Goal: Task Accomplishment & Management: Manage account settings

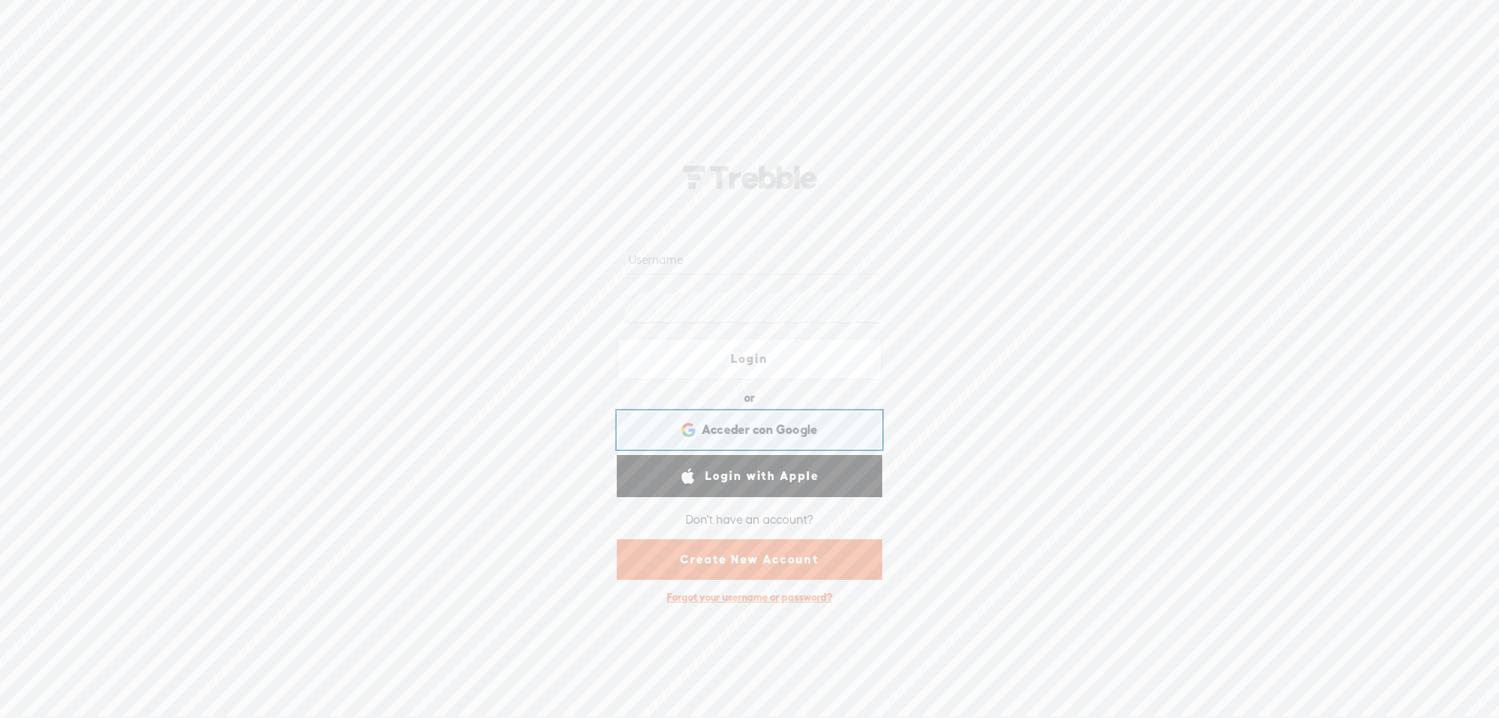
click at [738, 422] on span "Acceder con Google" at bounding box center [760, 430] width 116 height 16
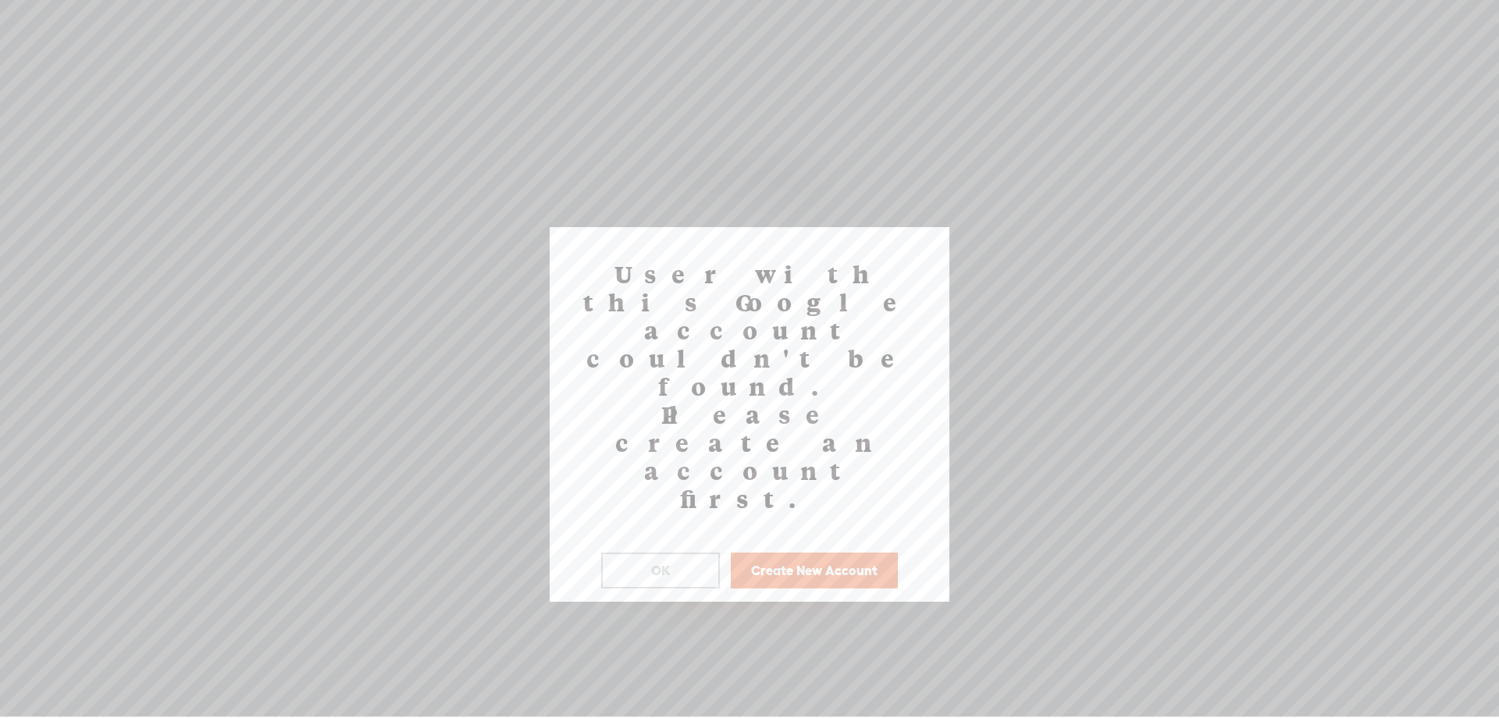
click at [832, 553] on button "Create New Account" at bounding box center [814, 571] width 167 height 36
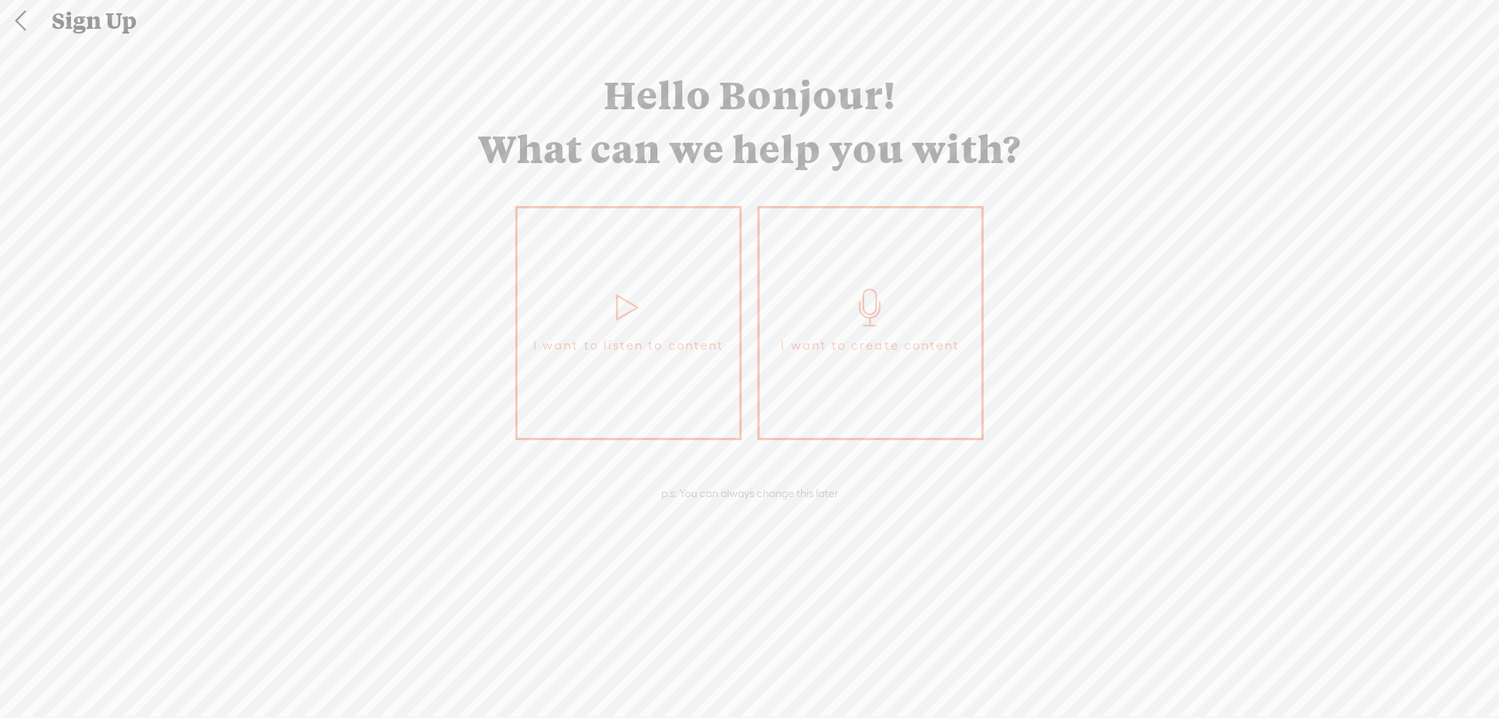
click at [901, 394] on link "I want to create content" at bounding box center [870, 323] width 226 height 234
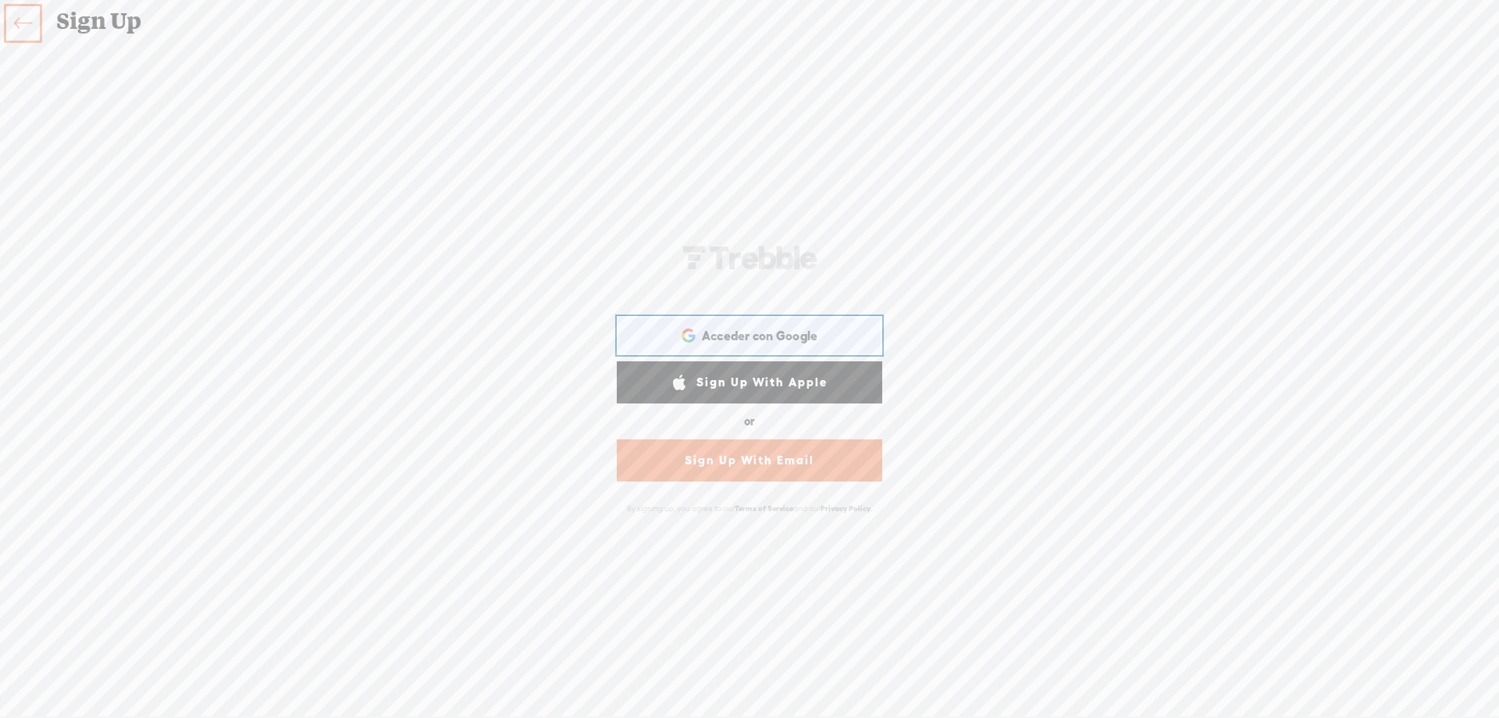
click at [728, 332] on div "Acceder con Google Acceder con Google. Se abre en una pestaña nueva" at bounding box center [750, 336] width 244 height 36
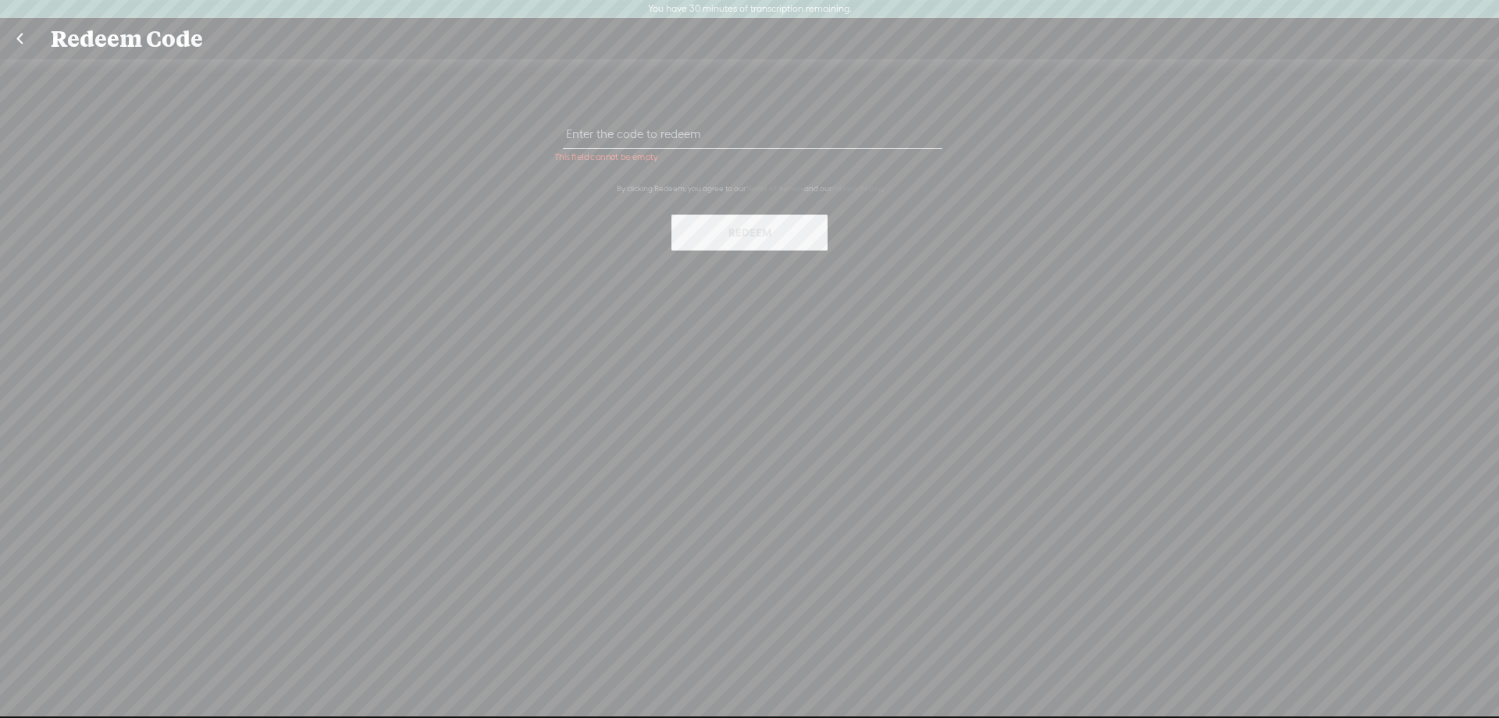
click at [727, 141] on input "text" at bounding box center [752, 134] width 379 height 30
paste input "QBFN-GT9W-4GAX-X7AW-0823"
type input "QBFN-GT9W-4GAX-X7AW-0823"
click at [748, 231] on button "Redeem" at bounding box center [749, 233] width 156 height 36
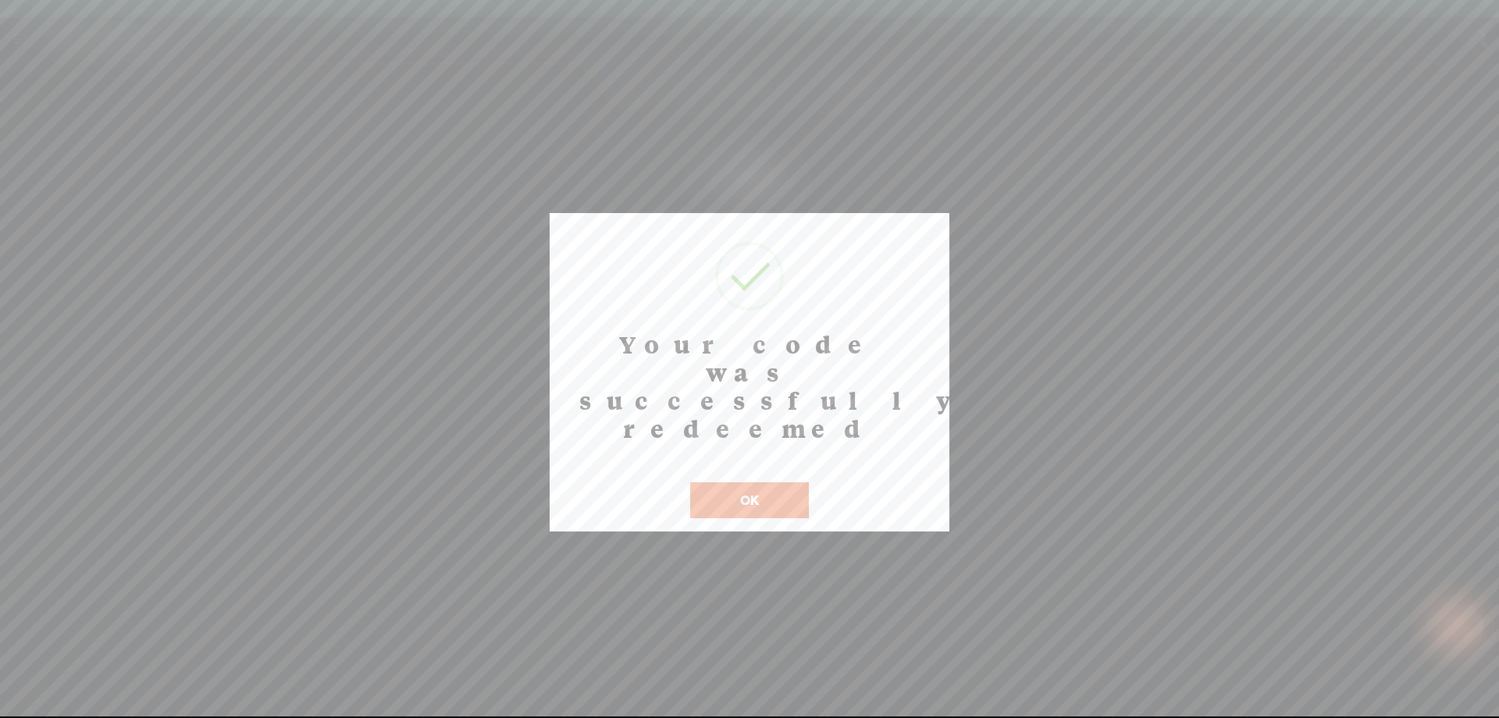
click at [765, 482] on button "OK" at bounding box center [749, 500] width 119 height 36
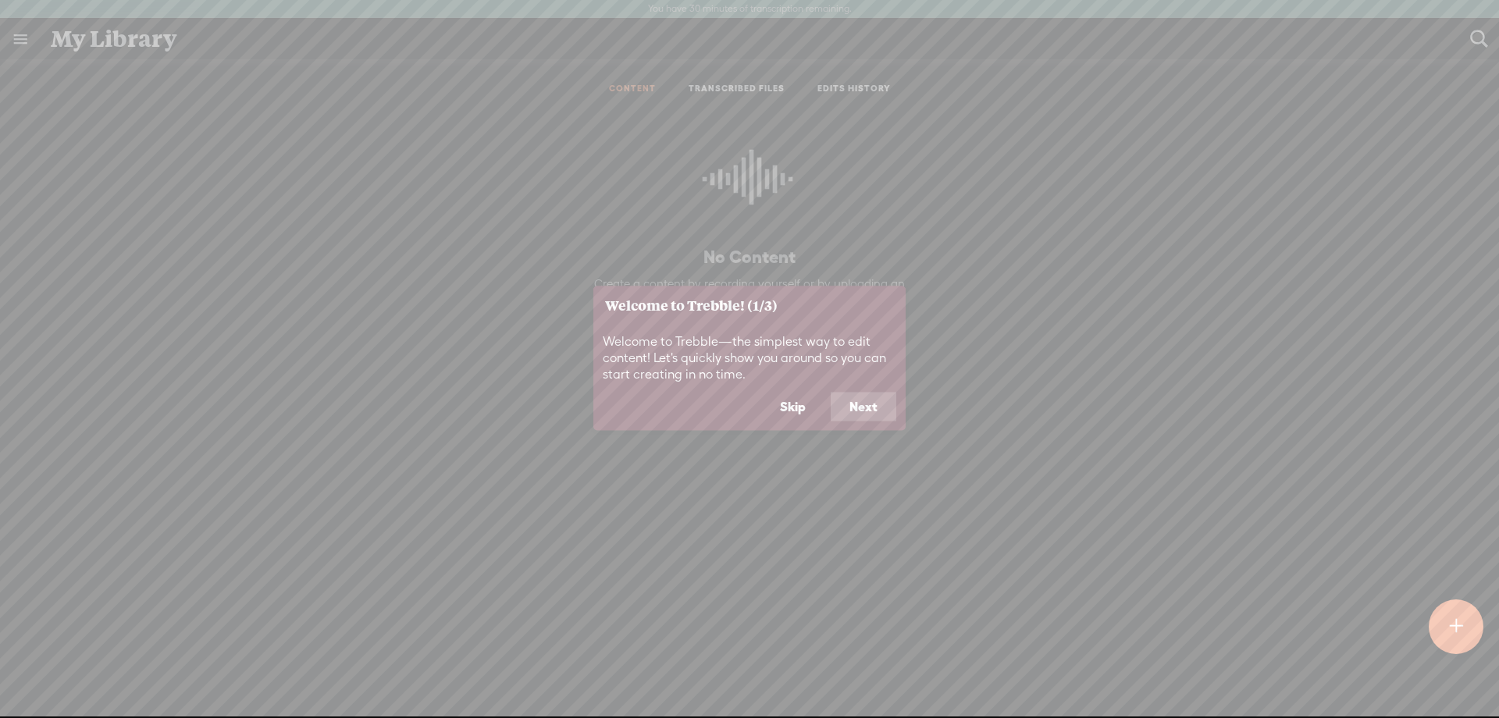
click at [877, 400] on button "Next" at bounding box center [864, 407] width 66 height 30
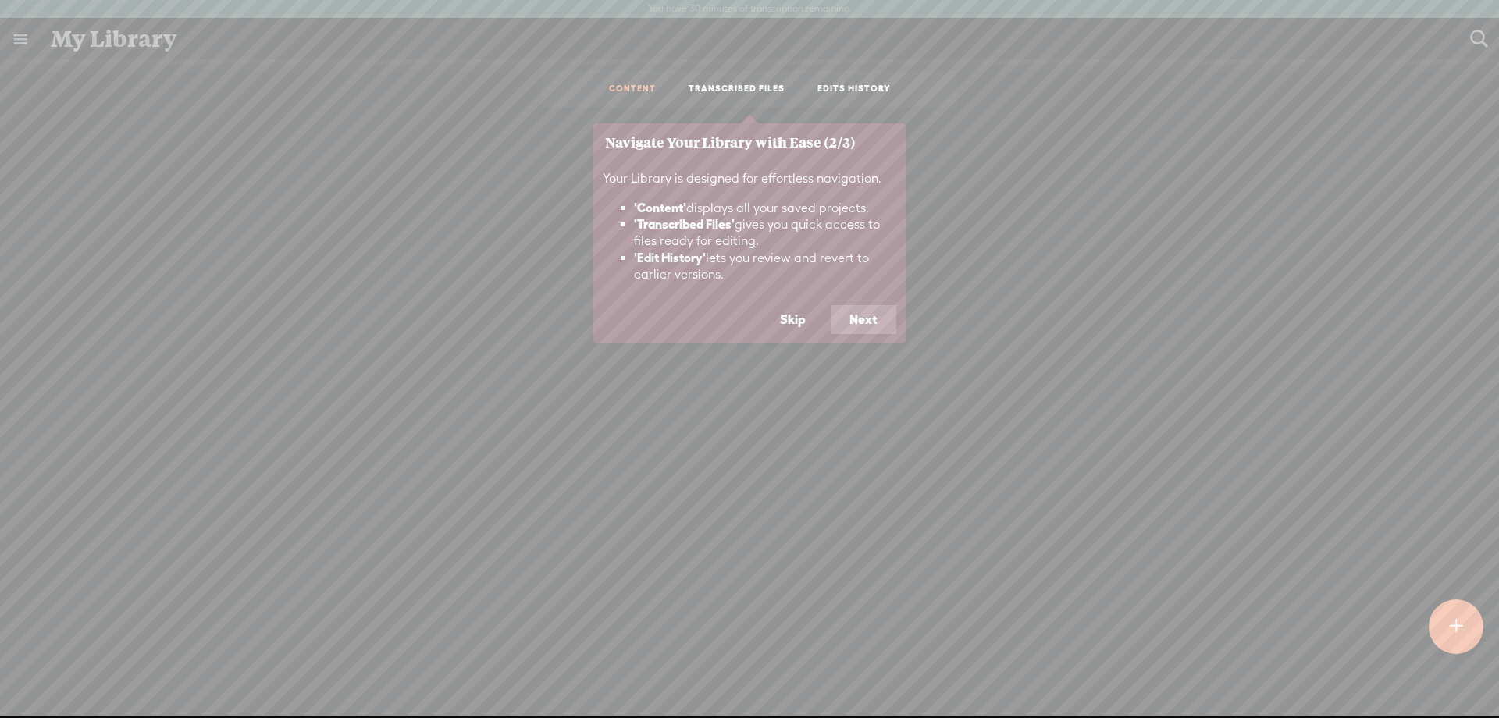
click at [872, 319] on button "Next" at bounding box center [864, 320] width 66 height 30
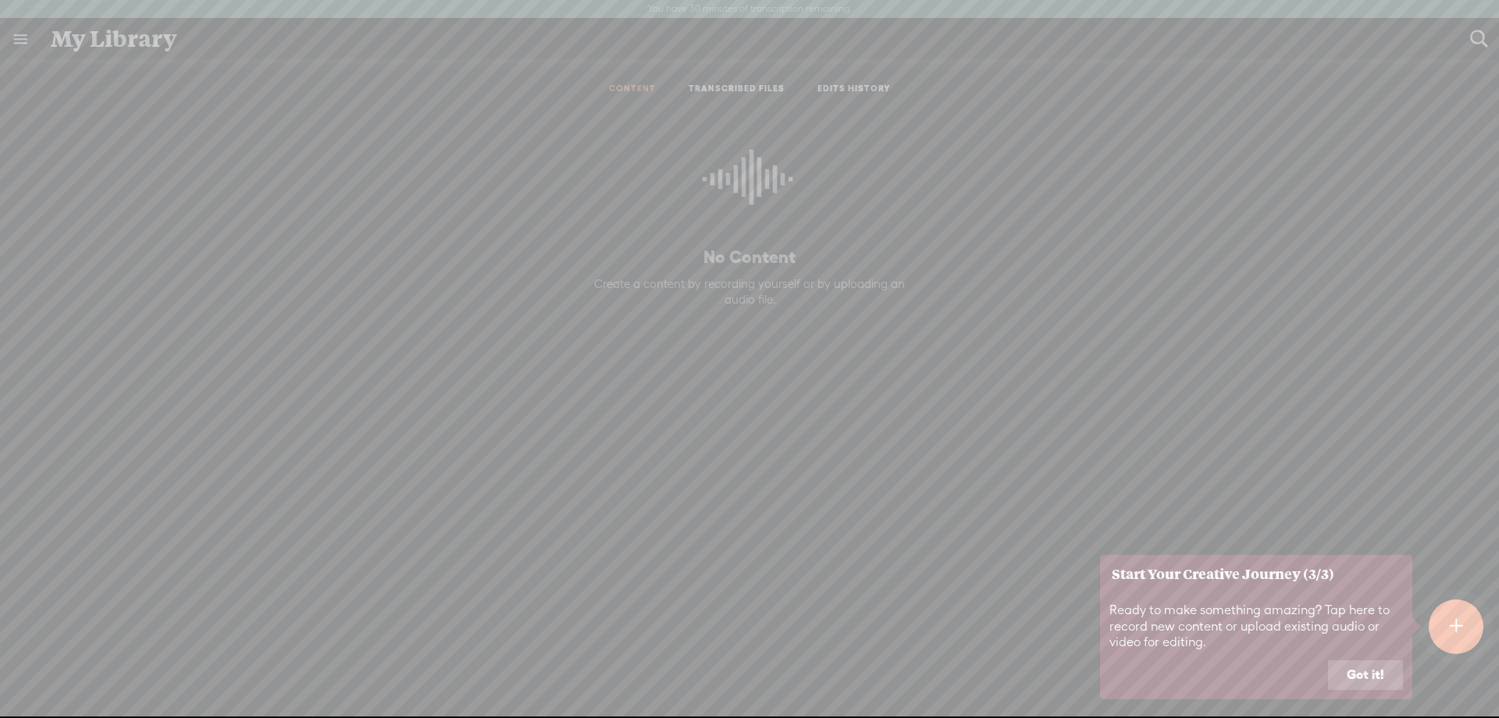
click at [1360, 673] on button "Got it!" at bounding box center [1365, 675] width 75 height 30
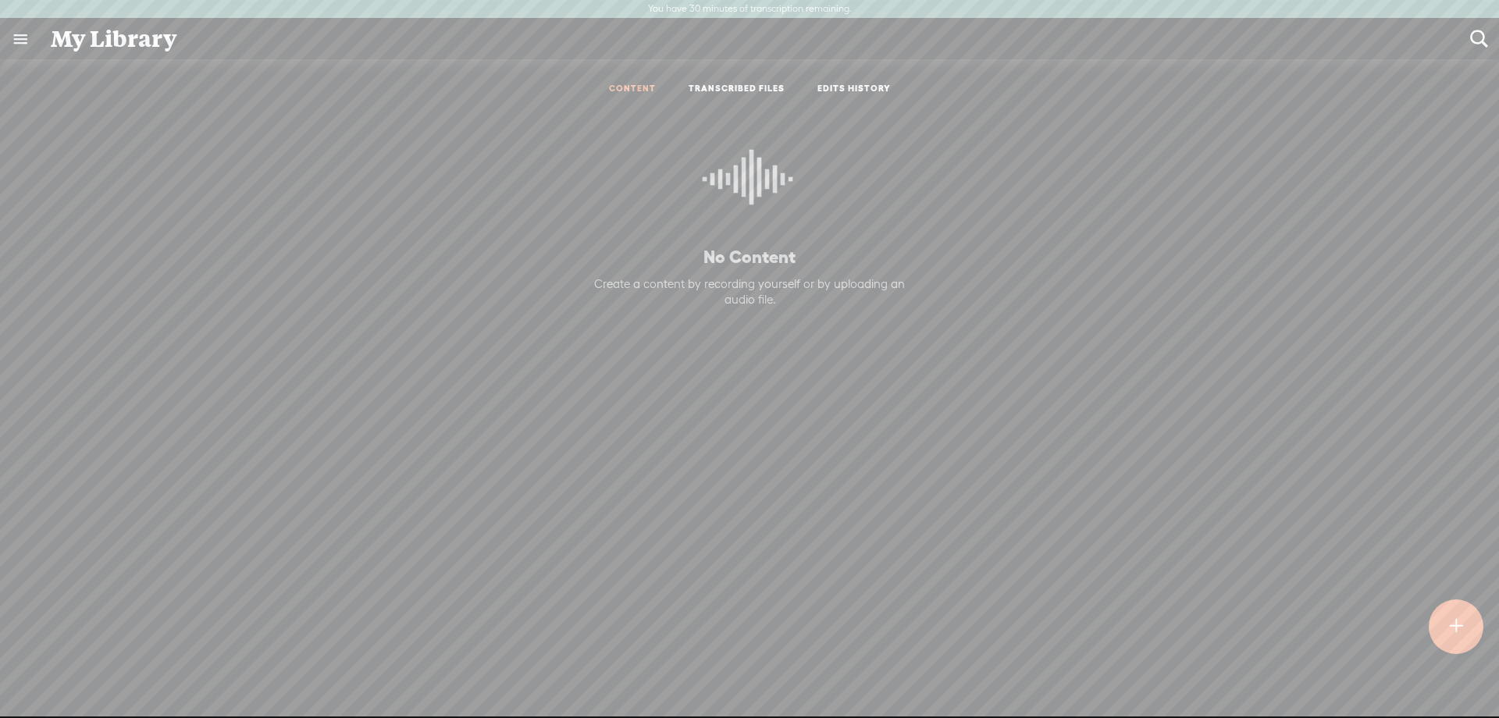
click at [15, 34] on link at bounding box center [20, 39] width 41 height 41
click at [44, 50] on div at bounding box center [42, 50] width 39 height 39
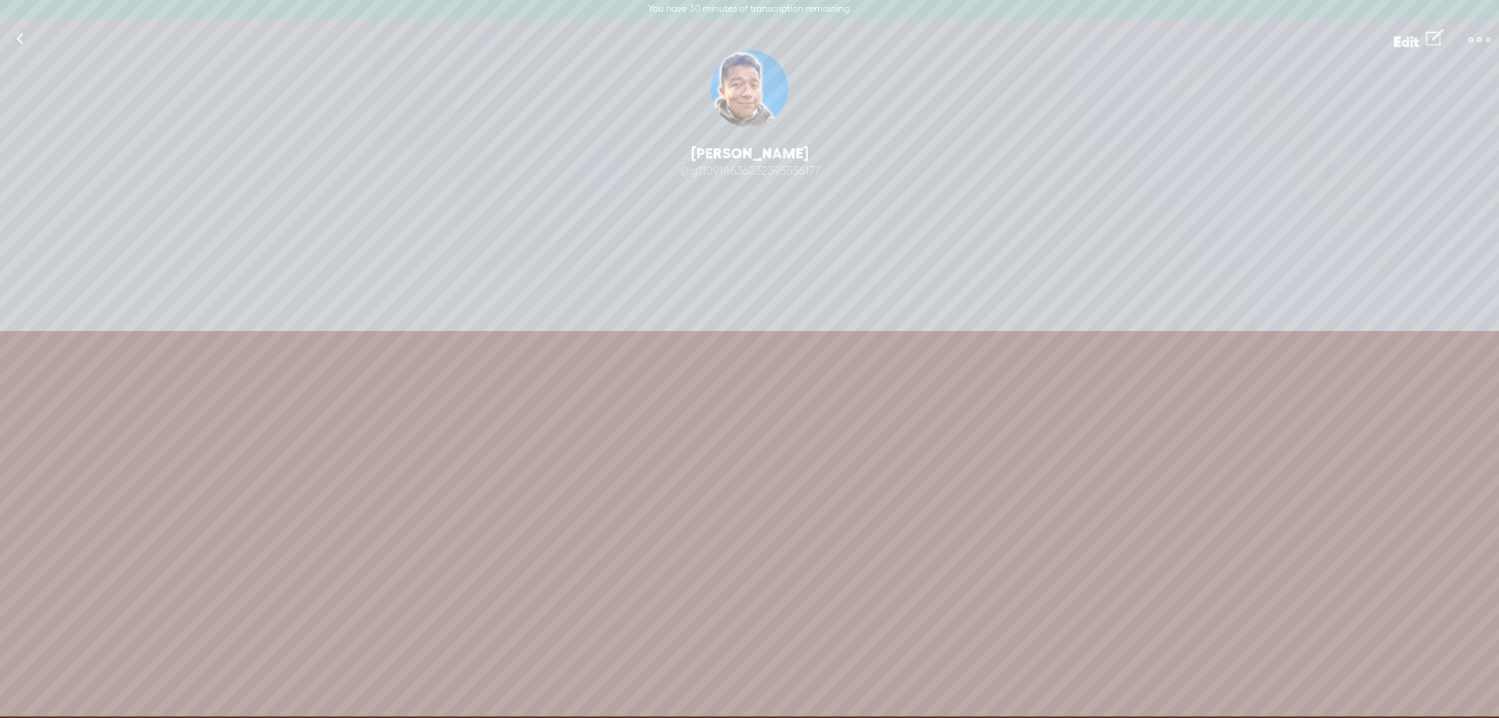
click at [727, 179] on div "Change Picture Jon Orozco @g110914636232395556177 Following Follow 0 Followers …" at bounding box center [749, 190] width 1499 height 281
click at [1434, 37] on t at bounding box center [1434, 38] width 17 height 27
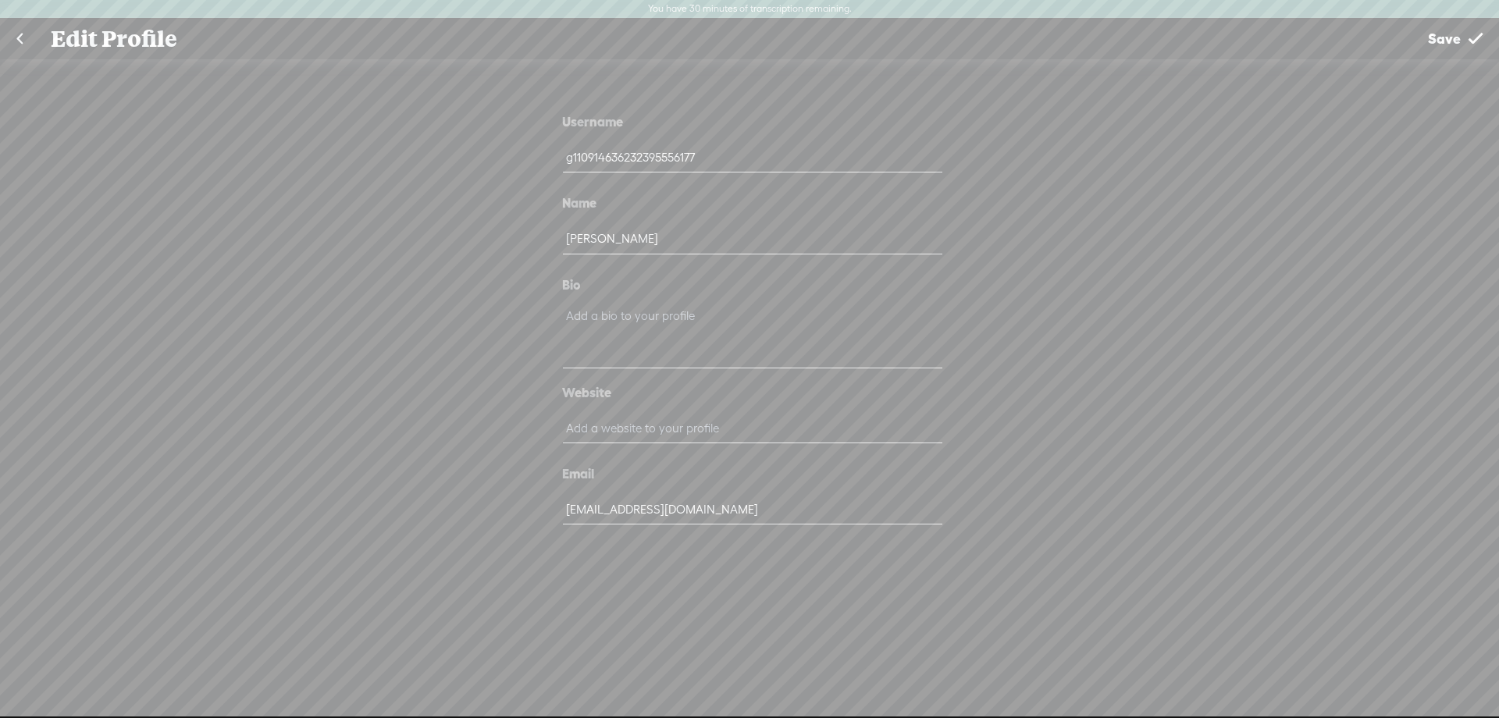
click at [695, 169] on input "g110914636232395556177" at bounding box center [752, 157] width 379 height 30
drag, startPoint x: 706, startPoint y: 162, endPoint x: 553, endPoint y: 158, distance: 153.0
click at [563, 158] on input "g110914636232395556177" at bounding box center [752, 157] width 379 height 30
type input "jro424"
click at [492, 478] on div "Username jro424 Name Jon Orozco Bio Website Email jonorozco@gmail.com" at bounding box center [749, 396] width 1499 height 674
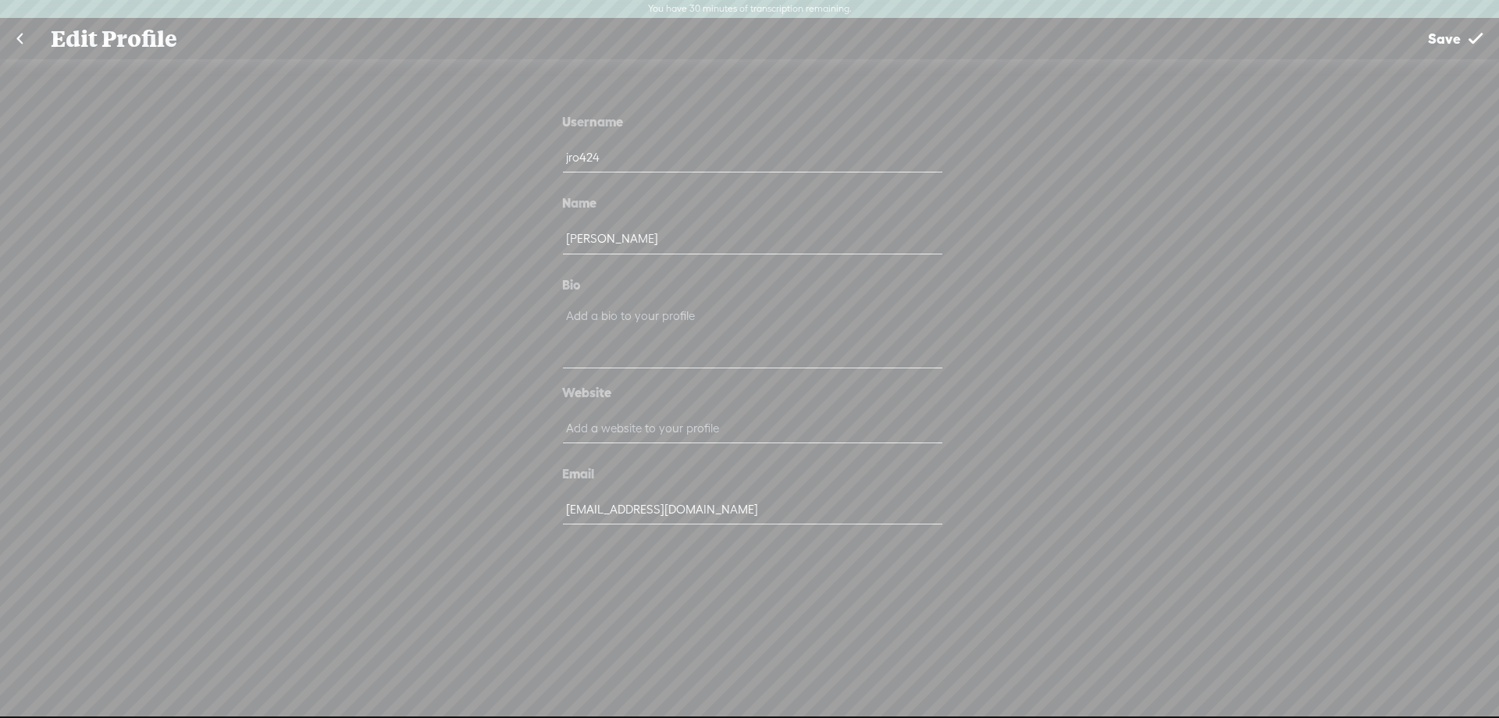
click at [1057, 193] on div "Username jro424 Name Jon Orozco Bio Website Email jonorozco@gmail.com" at bounding box center [749, 396] width 1499 height 674
click at [1435, 32] on span "Save" at bounding box center [1444, 39] width 33 height 40
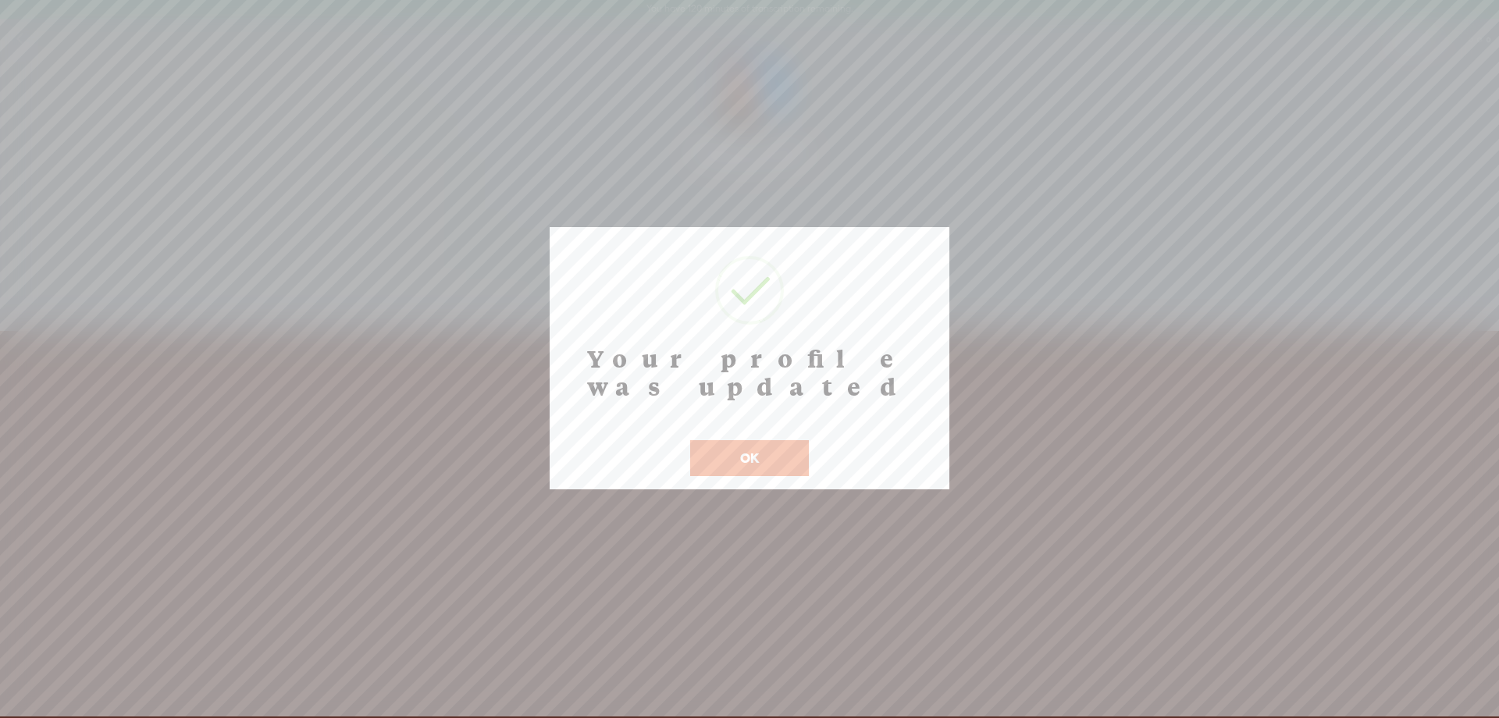
click at [716, 427] on div "OK" at bounding box center [749, 448] width 126 height 56
click at [802, 440] on button "OK" at bounding box center [749, 458] width 119 height 36
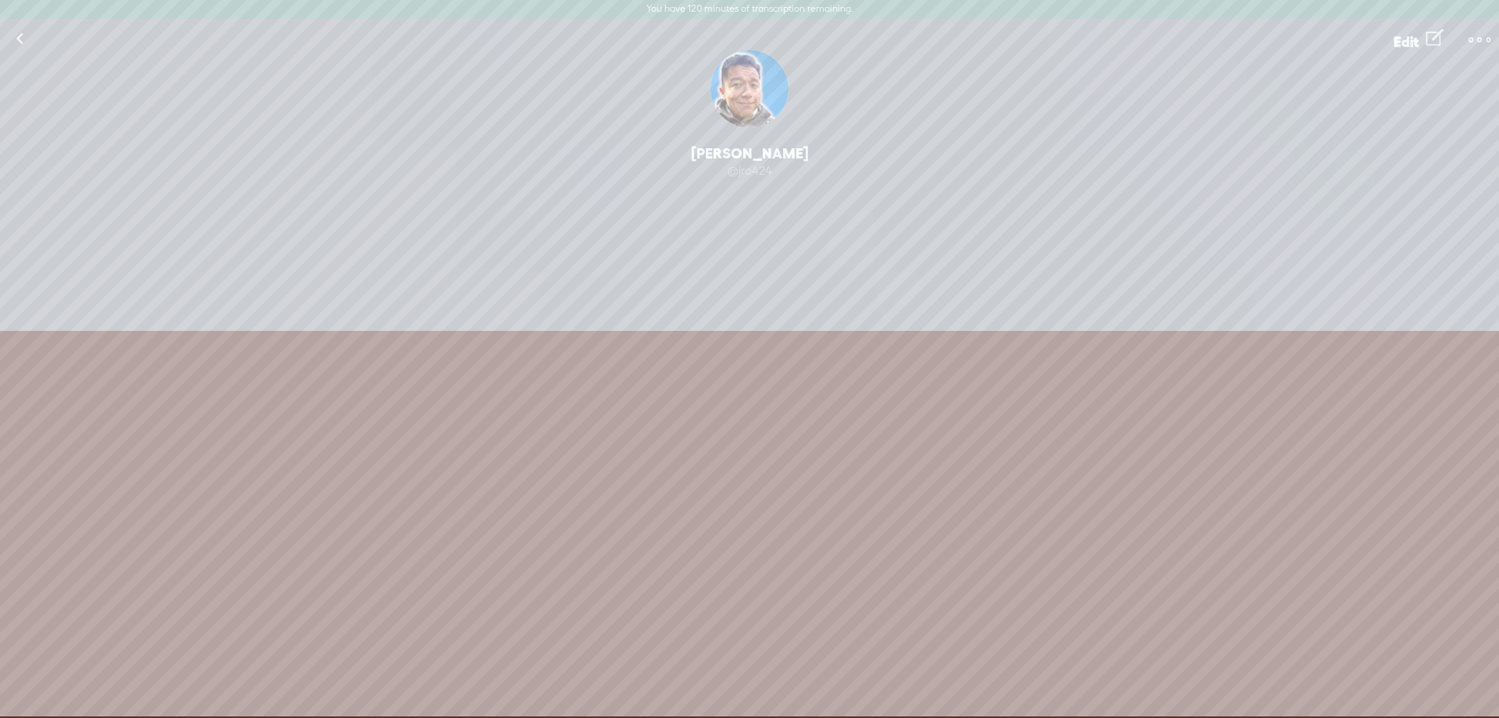
click at [22, 44] on link at bounding box center [19, 39] width 39 height 41
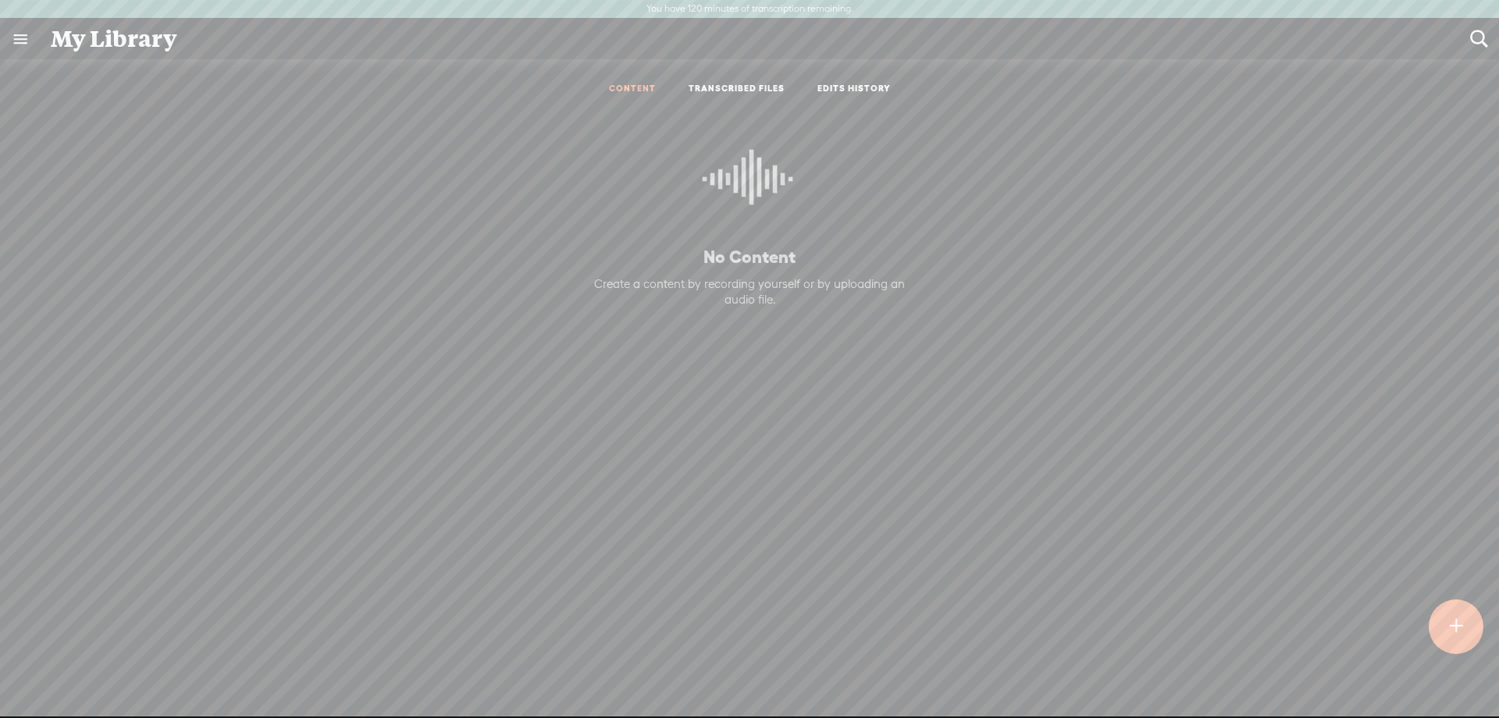
click at [739, 222] on icon at bounding box center [750, 185] width 94 height 142
click at [745, 203] on icon at bounding box center [750, 185] width 94 height 142
click at [1465, 629] on div at bounding box center [1455, 626] width 55 height 55
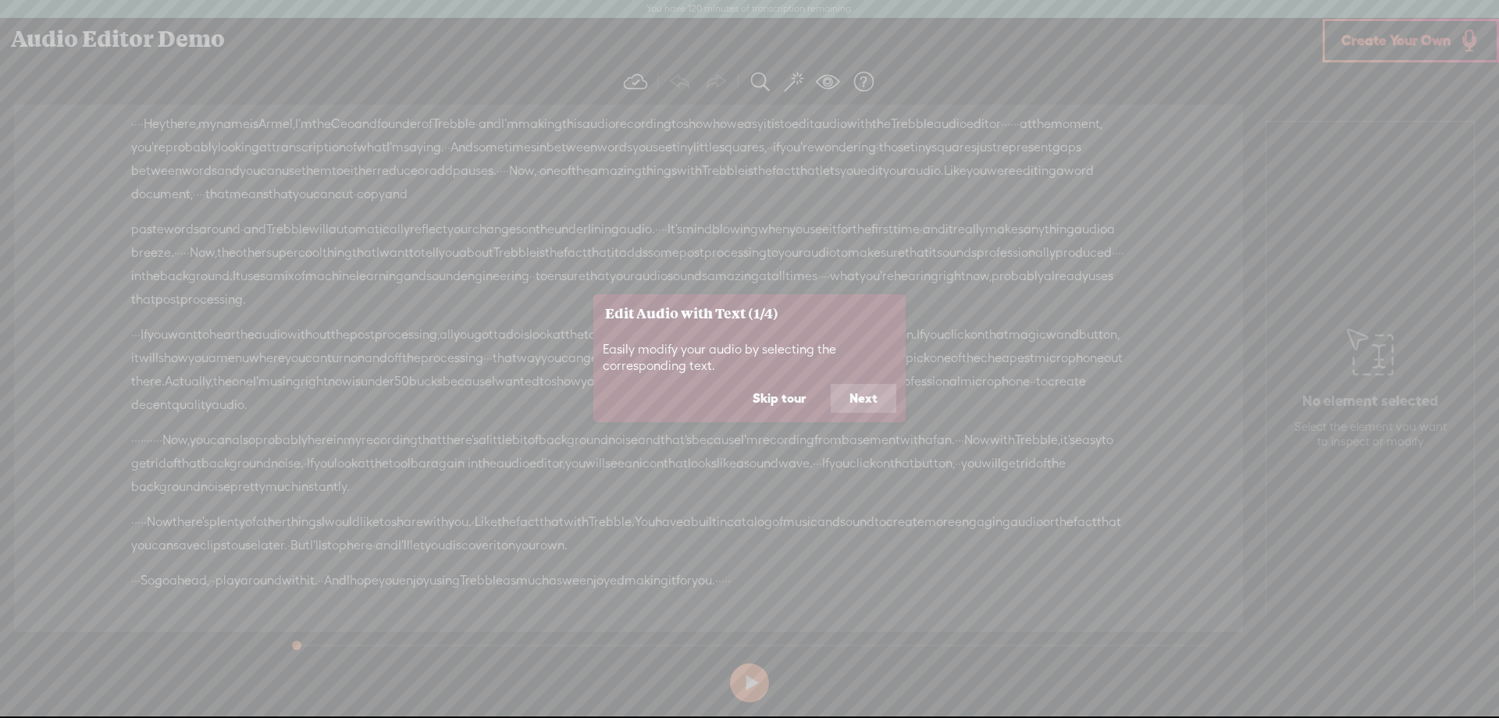
click at [865, 400] on button "Next" at bounding box center [864, 399] width 66 height 30
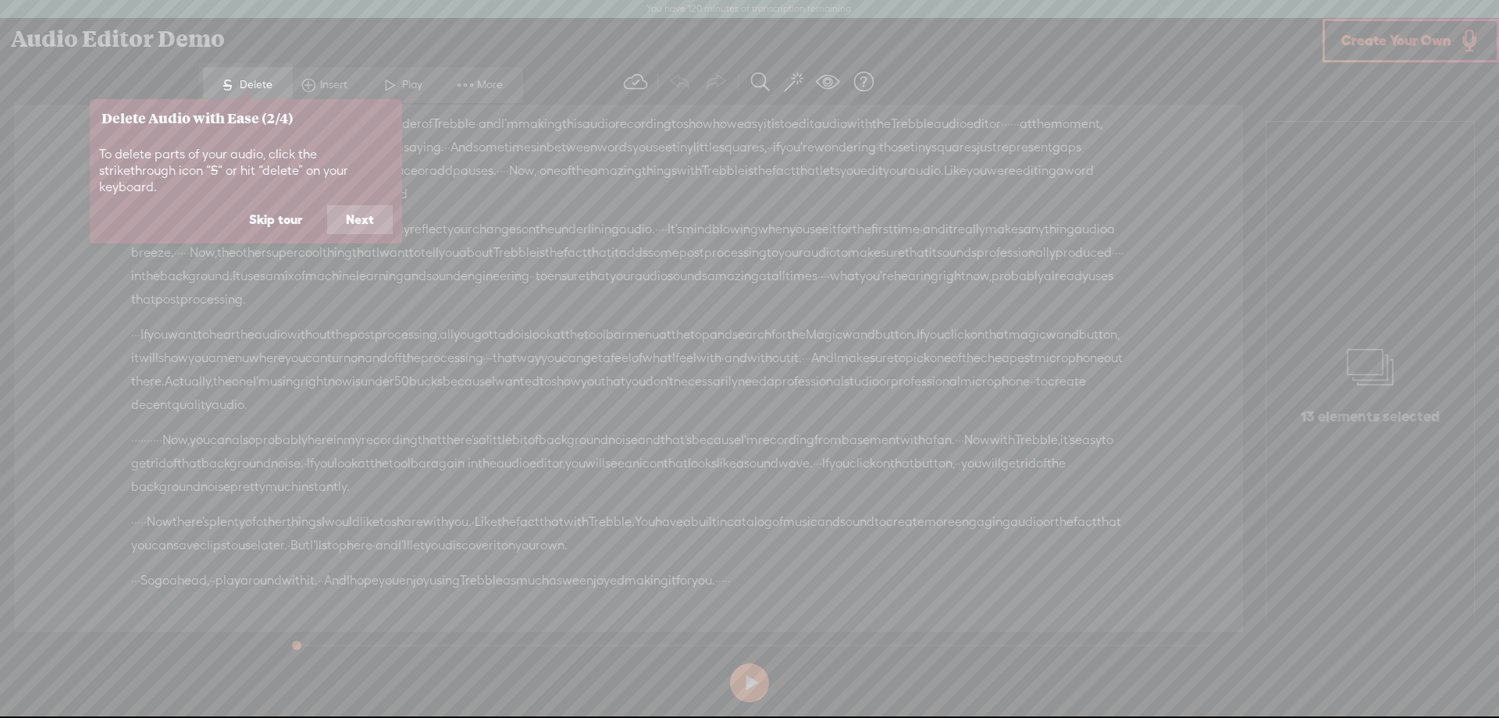
click at [385, 74] on icon at bounding box center [749, 359] width 1499 height 718
click at [361, 205] on button "Next" at bounding box center [360, 220] width 66 height 30
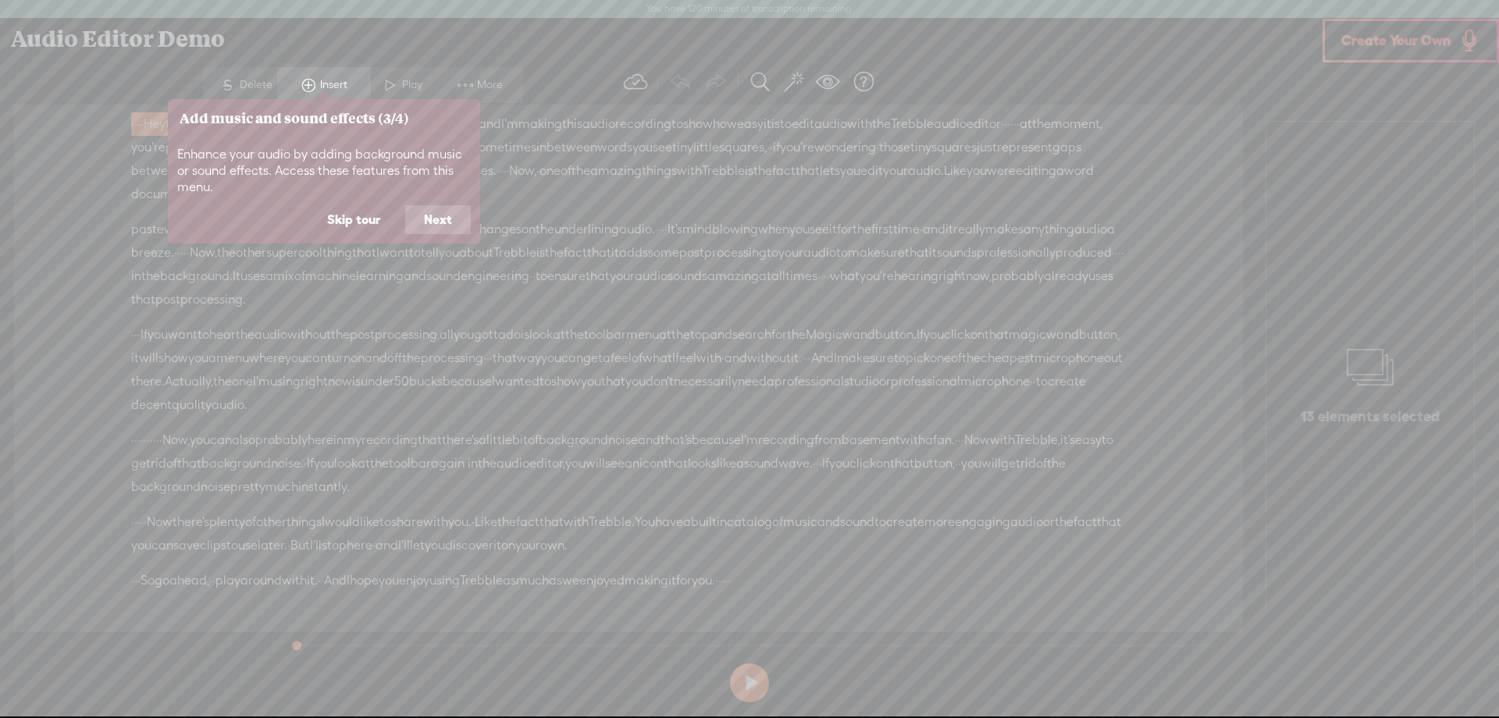
click at [428, 223] on button "Next" at bounding box center [438, 220] width 66 height 30
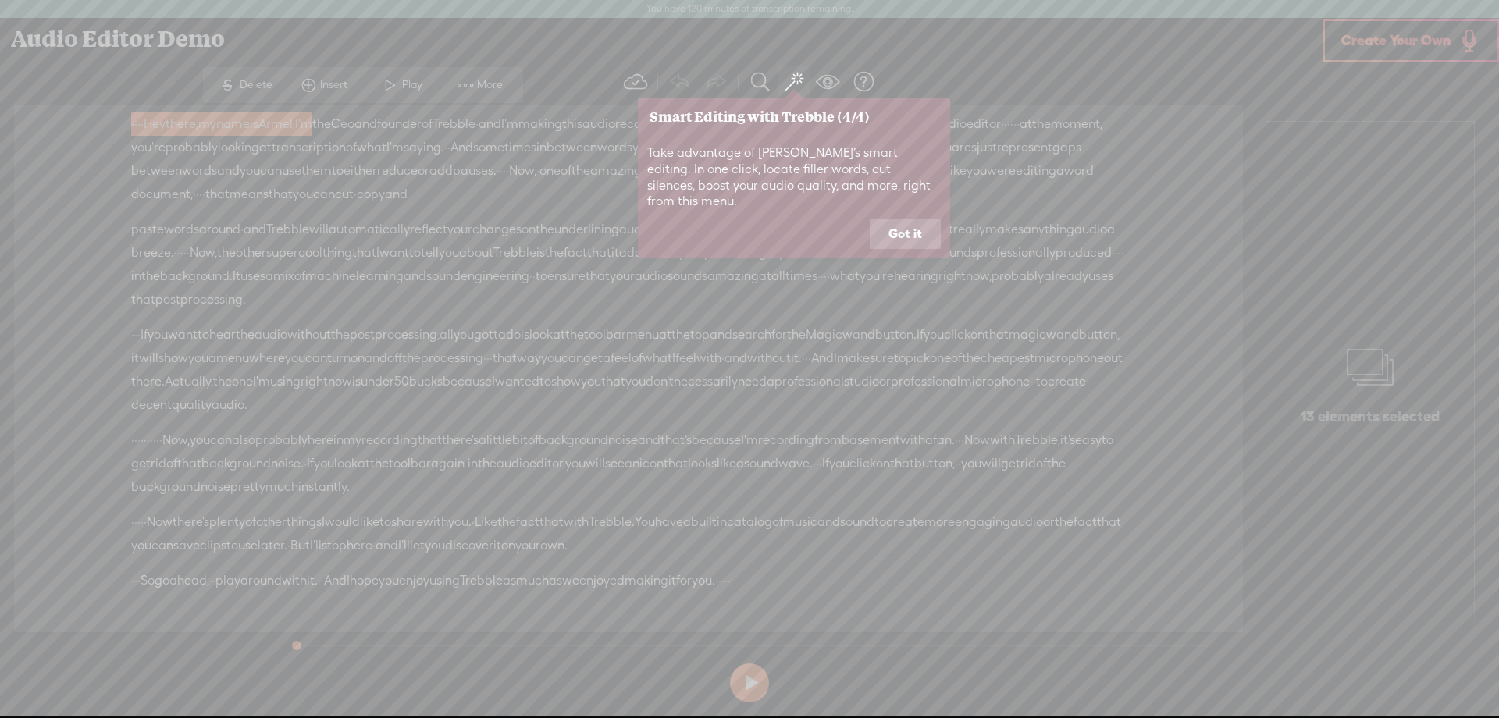
click at [910, 219] on button "Got it" at bounding box center [905, 234] width 71 height 30
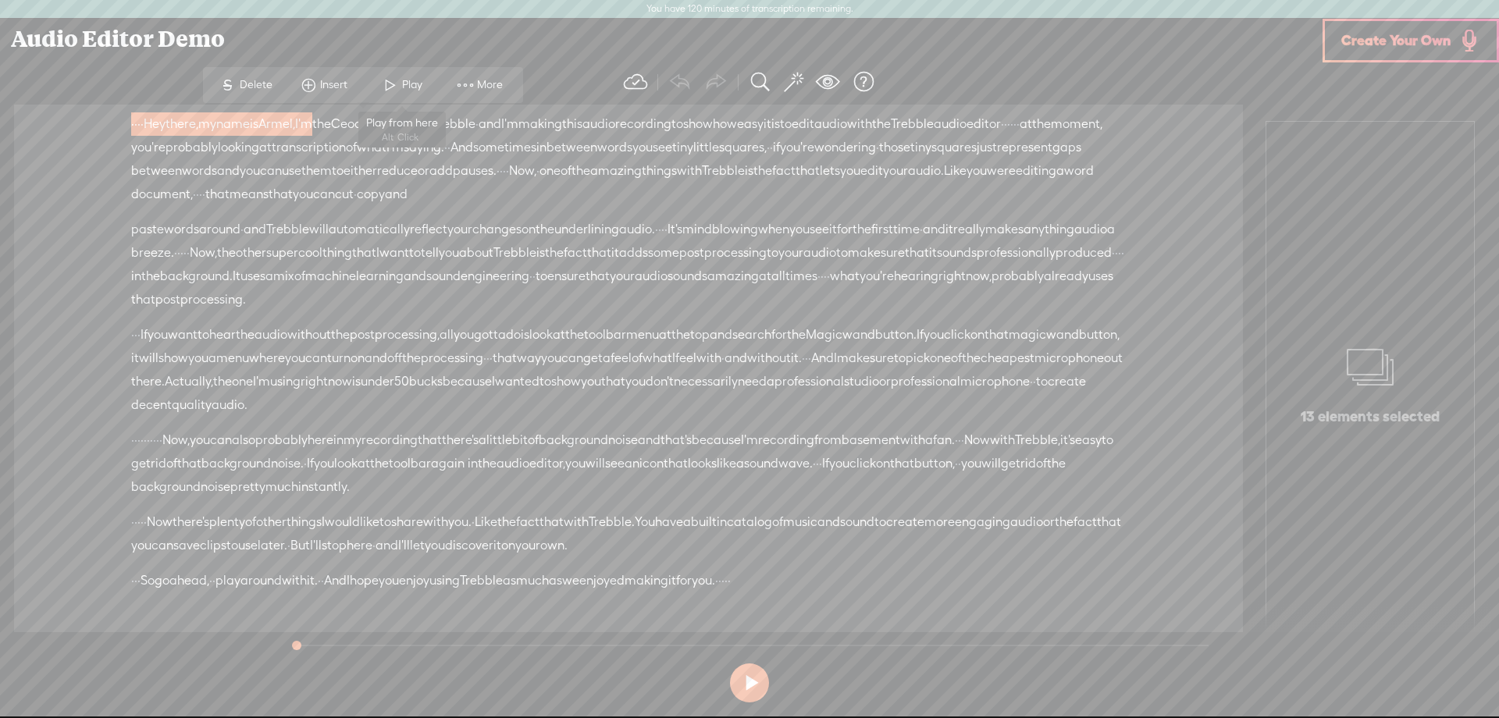
click at [395, 86] on span at bounding box center [390, 85] width 23 height 28
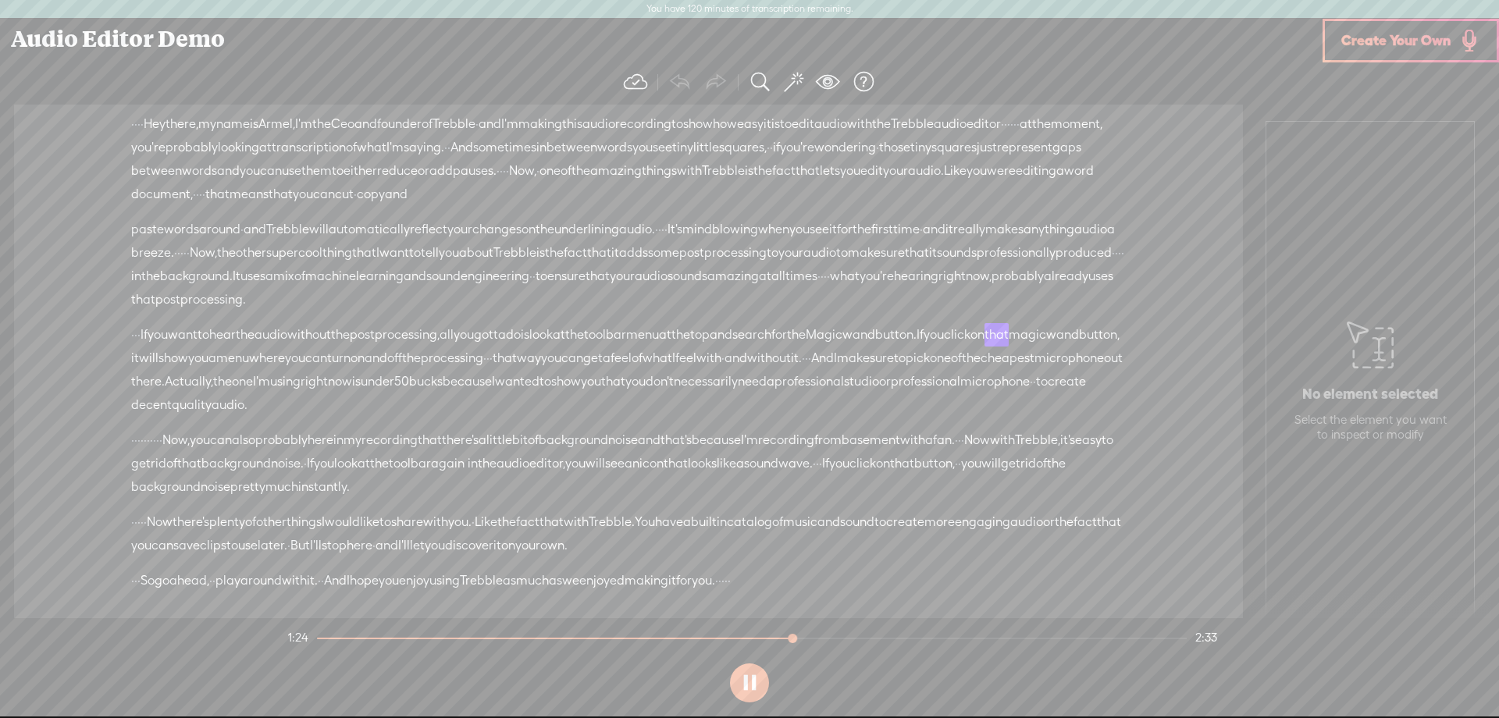
click at [790, 78] on span at bounding box center [793, 81] width 19 height 23
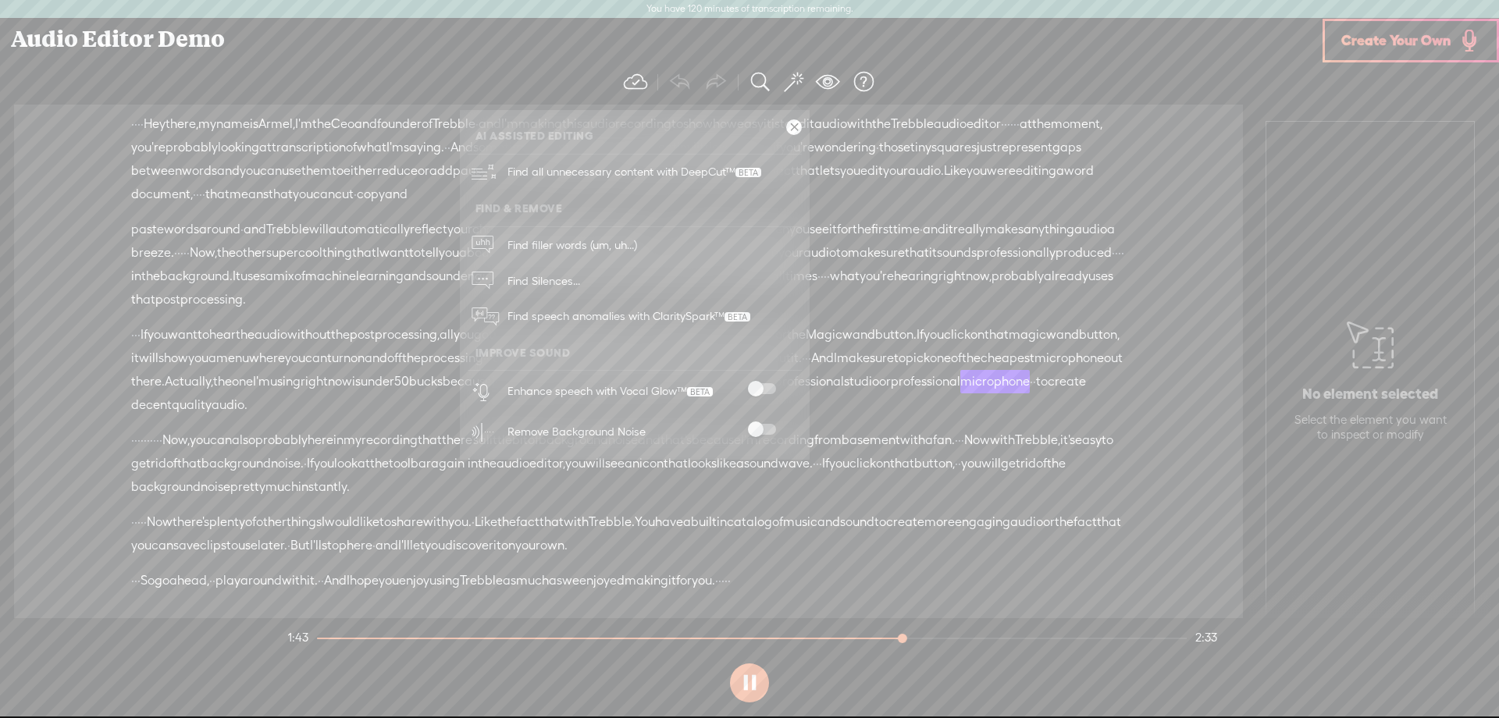
click at [770, 389] on span at bounding box center [762, 388] width 28 height 11
click at [1454, 611] on icon "close" at bounding box center [1453, 617] width 12 height 12
drag, startPoint x: 166, startPoint y: 48, endPoint x: 166, endPoint y: 40, distance: 8.6
click at [166, 48] on div "Audio Editor Demo" at bounding box center [661, 39] width 1322 height 41
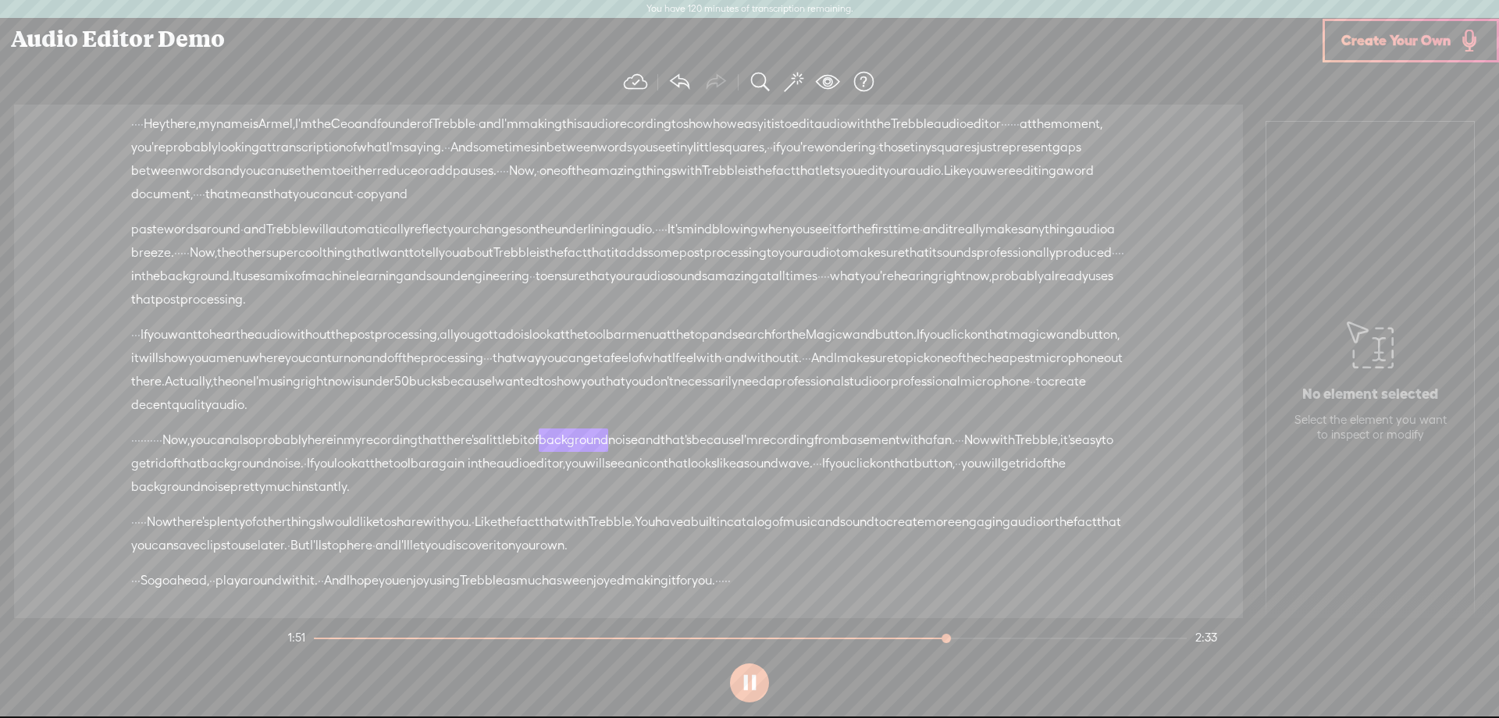
click at [168, 35] on div "Audio Editor Demo" at bounding box center [661, 39] width 1322 height 41
click at [1399, 46] on span "Create Your Own" at bounding box center [1395, 40] width 109 height 18
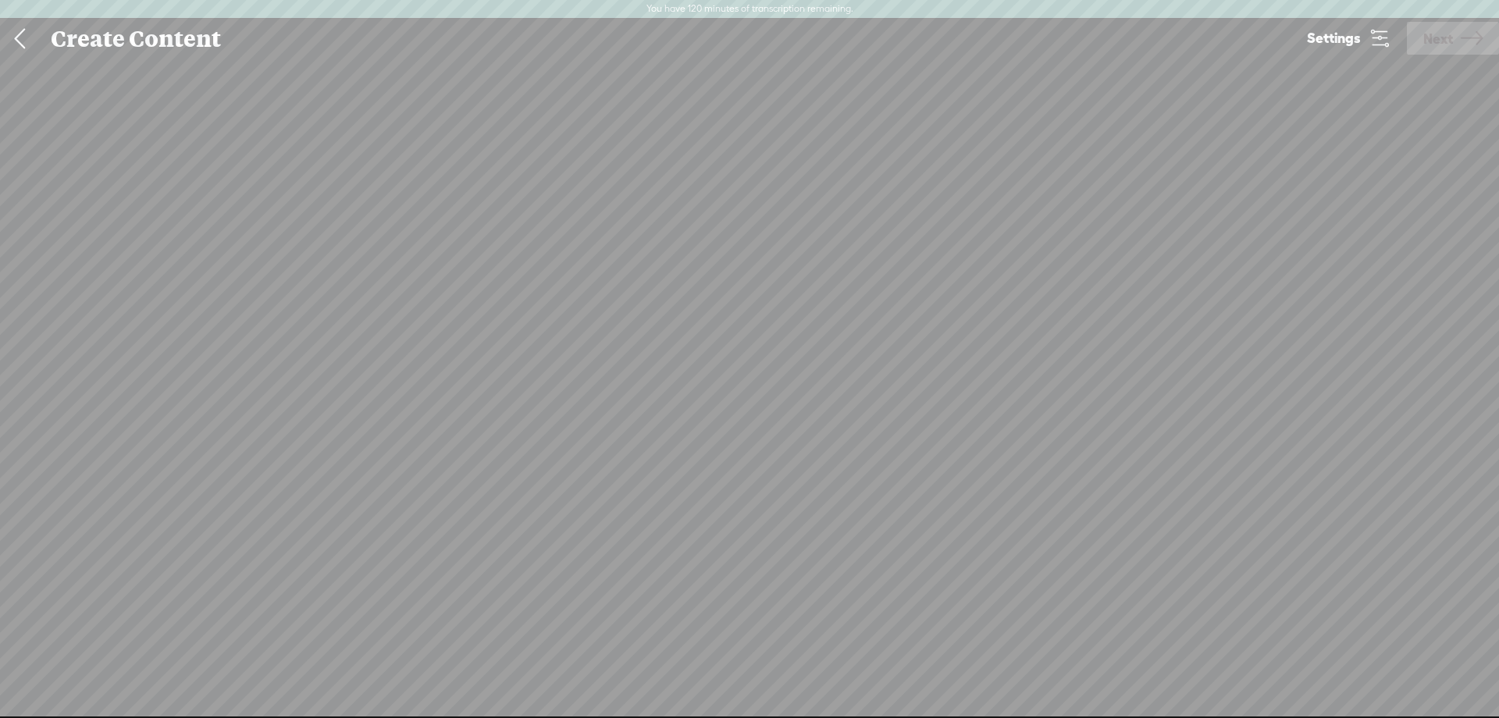
scroll to position [1, 0]
